Goal: Check status: Check status

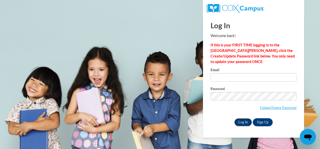
click at [239, 122] on input "Log In" at bounding box center [243, 123] width 18 height 8
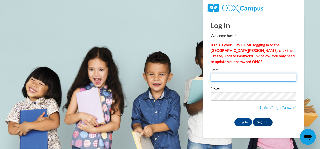
click at [215, 77] on input "Email" at bounding box center [254, 77] width 86 height 9
type input "Kathy.Thompson43@yahoo.com"
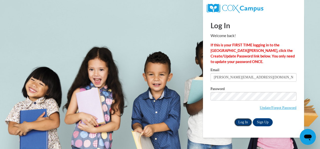
click at [241, 124] on input "Log In" at bounding box center [243, 123] width 18 height 8
click at [240, 124] on input "Log In" at bounding box center [243, 123] width 18 height 8
click at [242, 121] on input "Log In" at bounding box center [243, 123] width 18 height 8
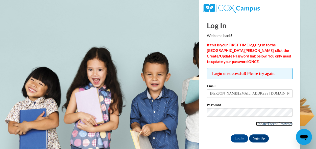
click at [276, 123] on link "Update/Forgot Password" at bounding box center [274, 124] width 37 height 4
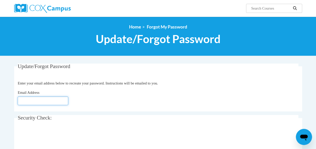
click at [25, 100] on input "Email Address" at bounding box center [43, 101] width 51 height 9
type input "[EMAIL_ADDRESS][DOMAIN_NAME]"
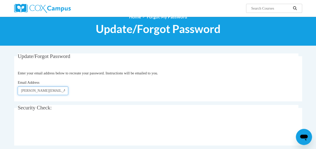
scroll to position [47, 0]
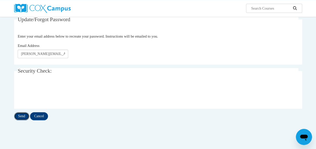
click at [21, 115] on input "Send" at bounding box center [21, 116] width 15 height 8
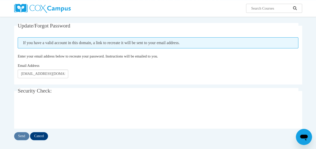
scroll to position [42, 0]
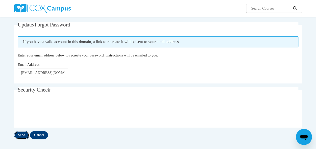
click at [20, 135] on input "Send" at bounding box center [21, 135] width 15 height 8
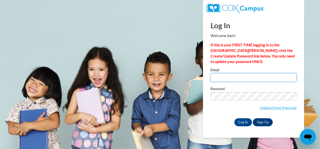
click at [215, 78] on input "Email" at bounding box center [254, 77] width 86 height 9
type input "[EMAIL_ADDRESS][DOMAIN_NAME]"
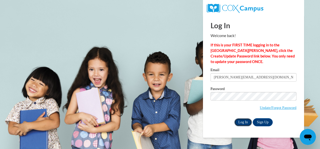
click at [243, 123] on input "Log In" at bounding box center [243, 123] width 18 height 8
click at [235, 128] on div "Log In Welcome back! If this is your FIRST TIME logging in to the NEW Cox Campu…" at bounding box center [253, 76] width 109 height 123
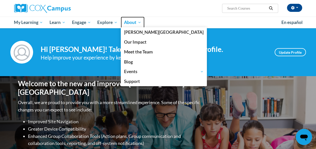
click at [141, 22] on span "About" at bounding box center [132, 22] width 17 height 6
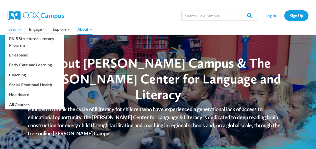
click at [22, 29] on icon "Expand" at bounding box center [21, 30] width 4 height 4
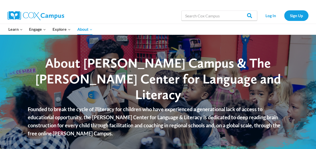
click at [94, 64] on span "About Cox Campus & The Rollins Center for Language and Literacy" at bounding box center [158, 79] width 246 height 48
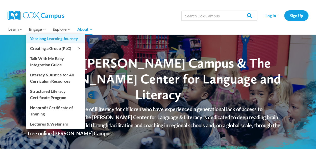
click at [43, 34] on link "Yearlong Learning Journey" at bounding box center [55, 39] width 59 height 10
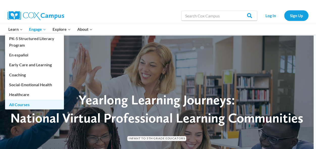
click at [22, 103] on link "All Courses" at bounding box center [34, 105] width 59 height 10
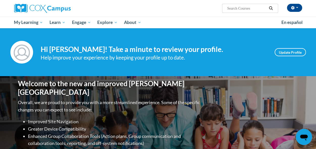
click at [22, 103] on p "Overall, we are proud to provide you with a more streamlined experience. Some o…" at bounding box center [109, 106] width 183 height 15
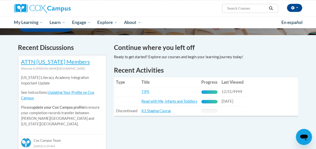
scroll to position [140, 0]
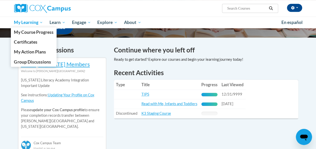
click at [42, 23] on span "My Learning" at bounding box center [28, 22] width 29 height 6
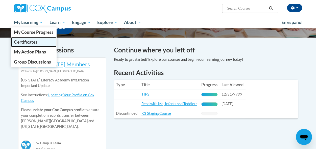
click at [21, 40] on span "Certificates" at bounding box center [25, 41] width 23 height 5
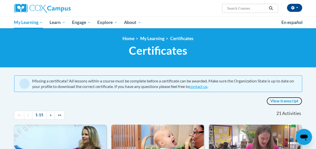
click at [286, 101] on link "View transcript" at bounding box center [285, 101] width 36 height 8
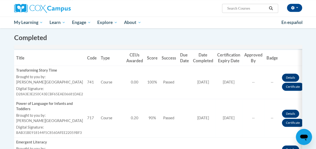
scroll to position [134, 0]
